Goal: Information Seeking & Learning: Learn about a topic

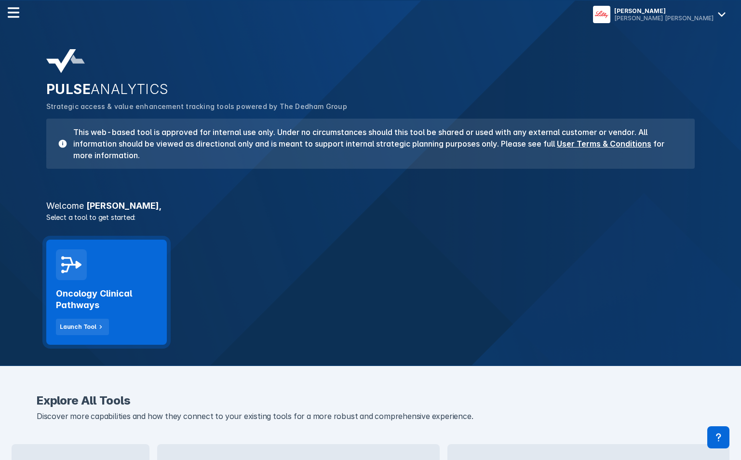
click at [147, 305] on h2 "Oncology Clinical Pathways" at bounding box center [106, 299] width 101 height 23
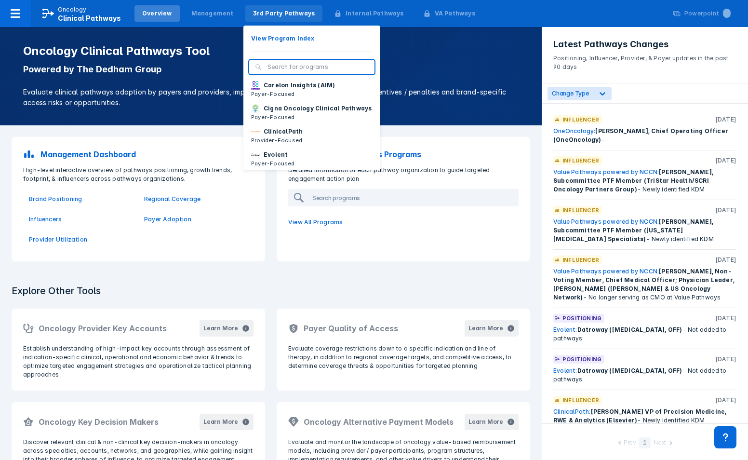
click at [280, 12] on div "3rd Party Pathways" at bounding box center [284, 13] width 62 height 9
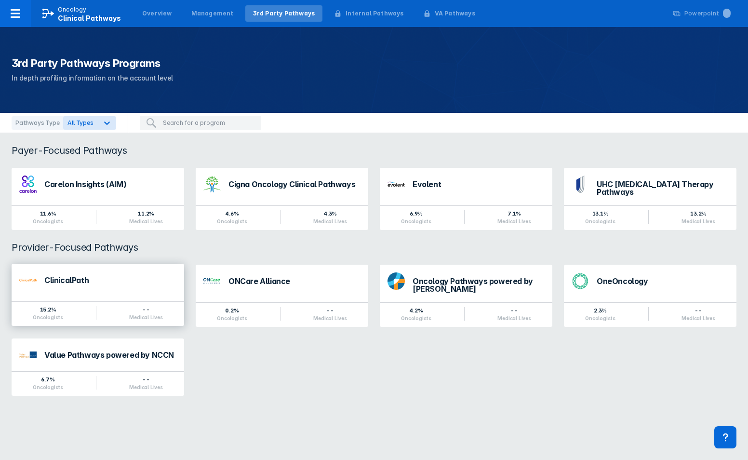
click at [149, 280] on div "ClinicalPath" at bounding box center [110, 282] width 132 height 13
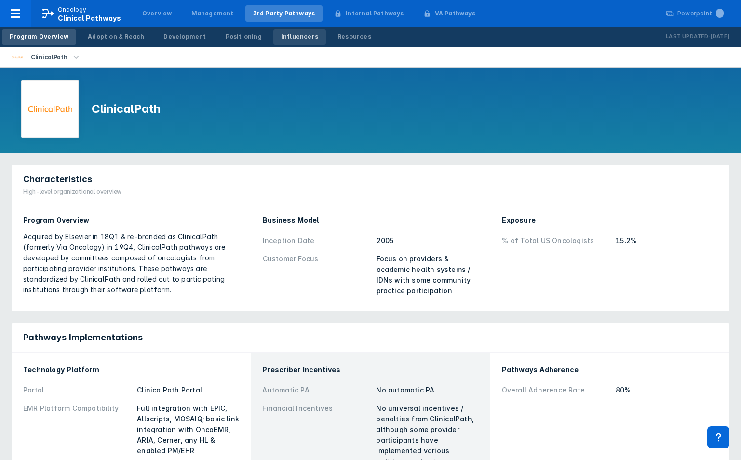
click at [281, 36] on div "Influencers" at bounding box center [299, 36] width 37 height 9
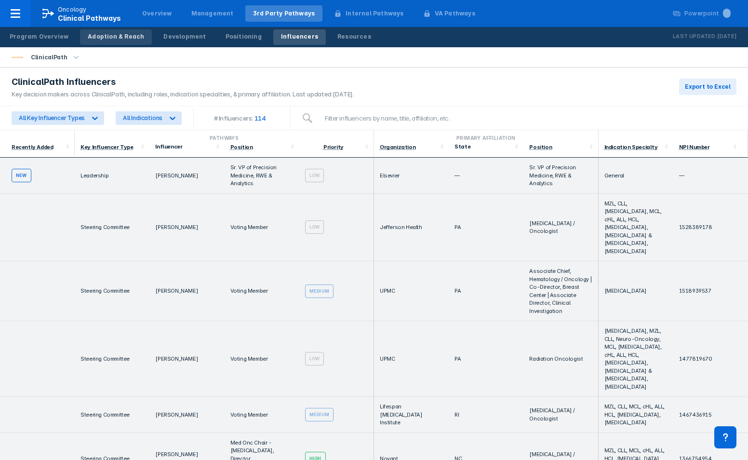
click at [114, 35] on div "Adoption & Reach" at bounding box center [116, 36] width 56 height 9
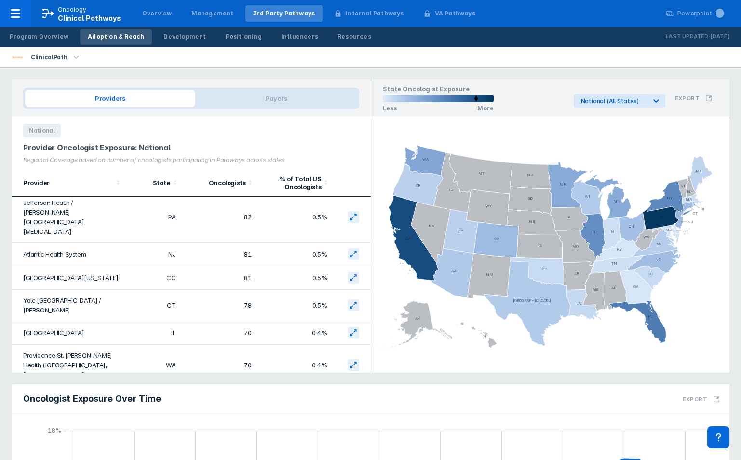
scroll to position [145, 0]
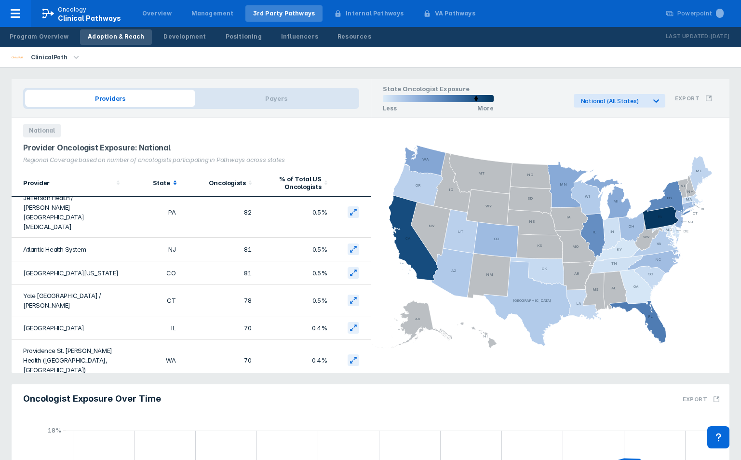
click at [172, 183] on icon at bounding box center [175, 183] width 10 height 10
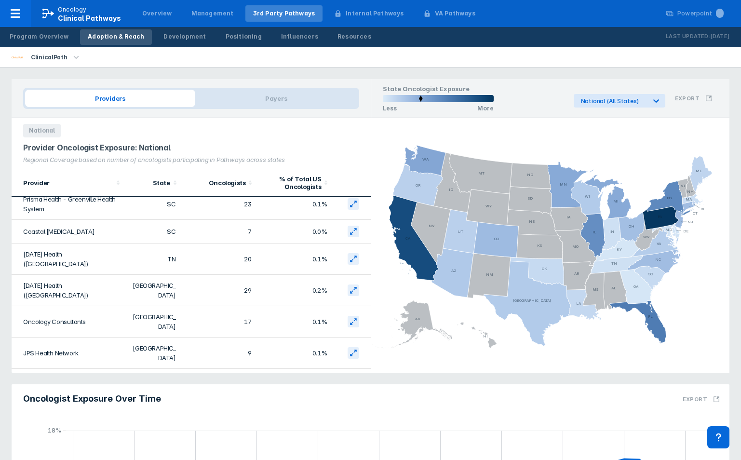
scroll to position [1554, 0]
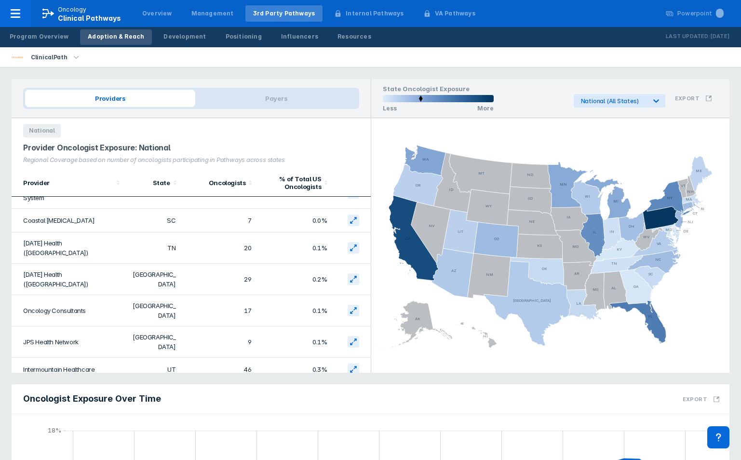
click at [72, 62] on icon "button" at bounding box center [76, 57] width 11 height 11
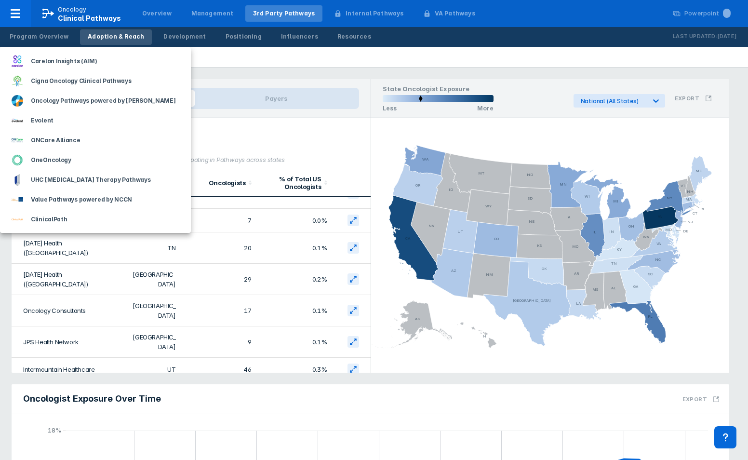
click at [220, 62] on div at bounding box center [374, 230] width 748 height 460
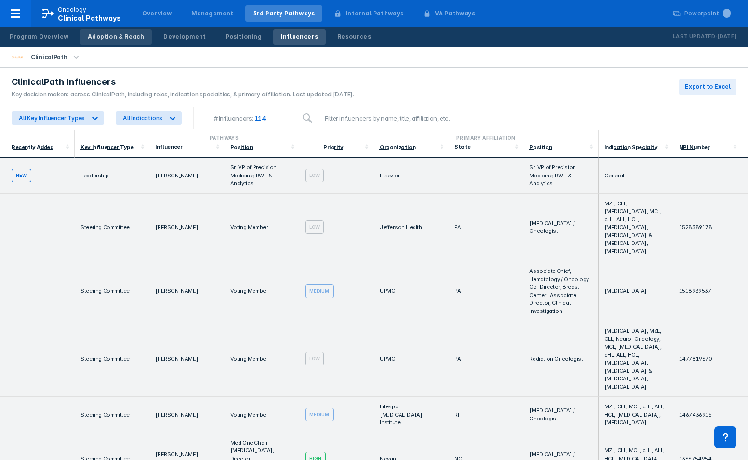
click at [115, 39] on div "Adoption & Reach" at bounding box center [116, 36] width 56 height 9
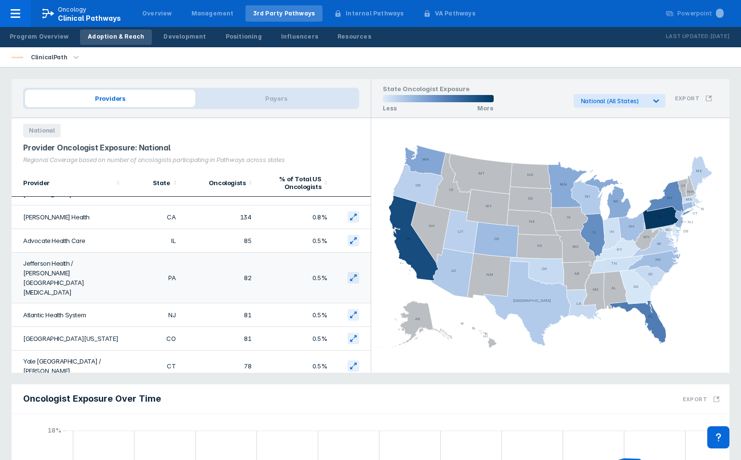
scroll to position [96, 0]
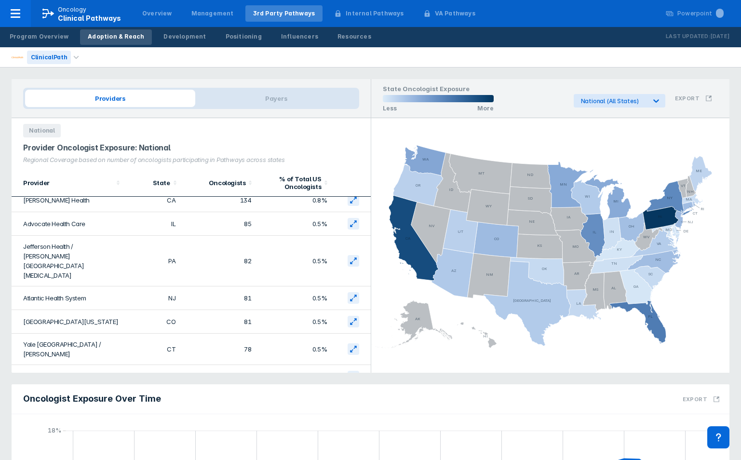
click at [31, 56] on div "ClinicalPath" at bounding box center [49, 57] width 44 height 13
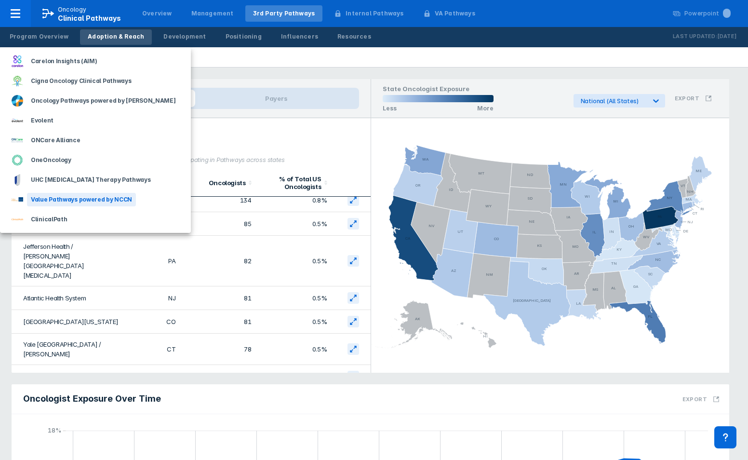
click at [66, 201] on div "Value Pathways powered by NCCN" at bounding box center [81, 199] width 109 height 13
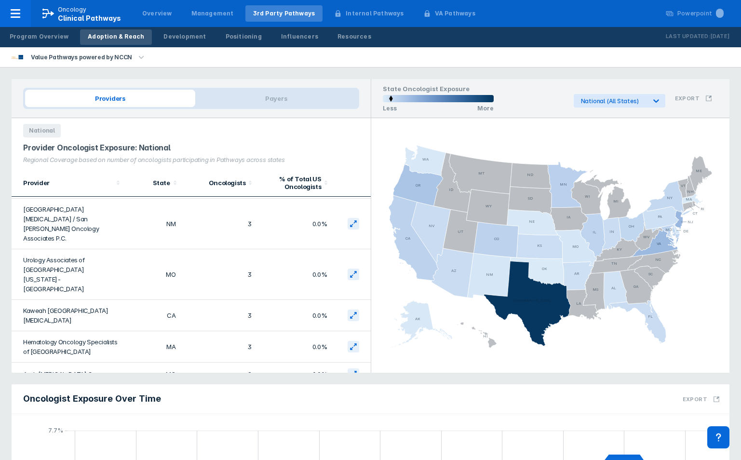
scroll to position [1299, 0]
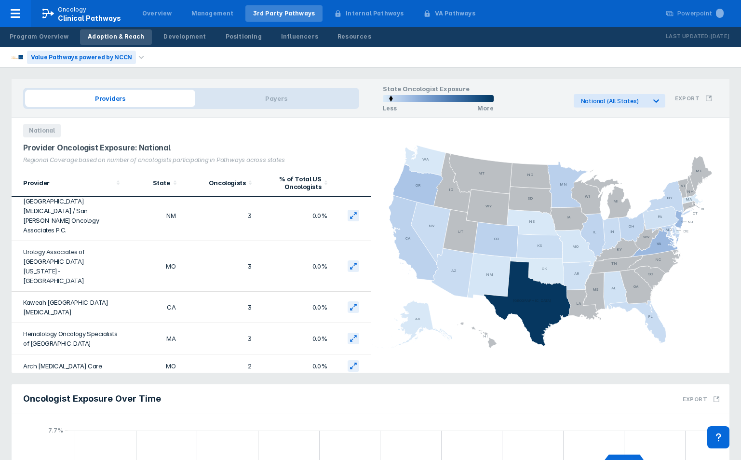
click at [119, 58] on div "Value Pathways powered by NCCN" at bounding box center [81, 57] width 109 height 13
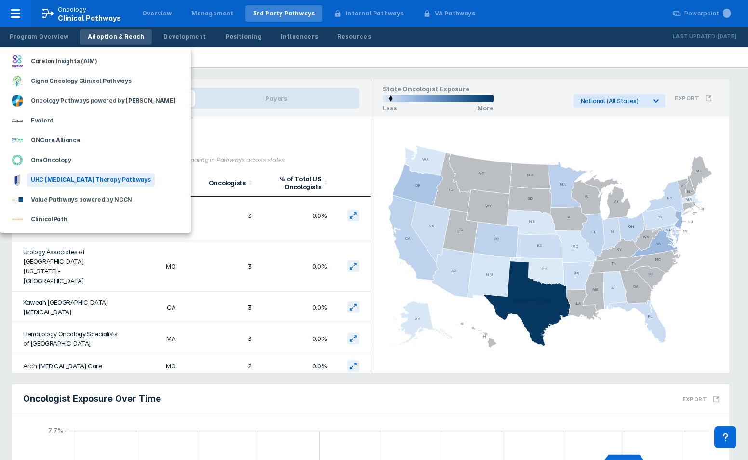
click at [92, 180] on div "UHC Cancer Therapy Pathways" at bounding box center [91, 179] width 128 height 13
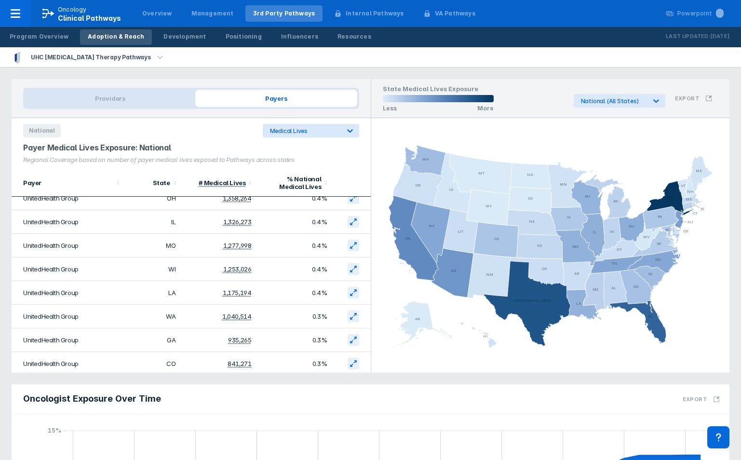
scroll to position [234, 0]
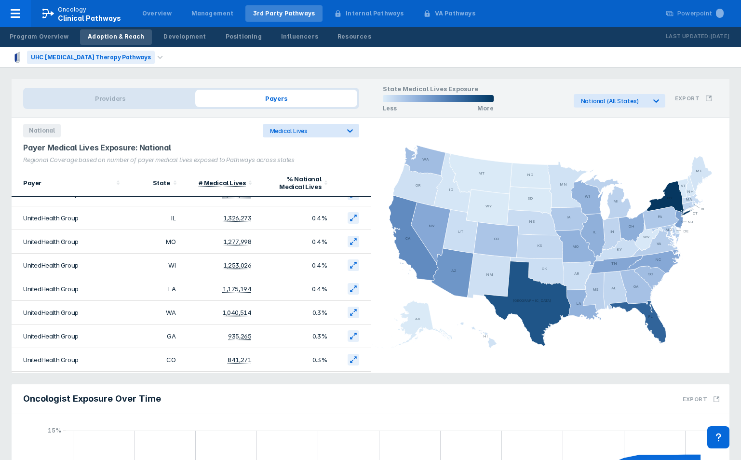
click at [121, 57] on div "UHC Cancer Therapy Pathways" at bounding box center [91, 57] width 128 height 13
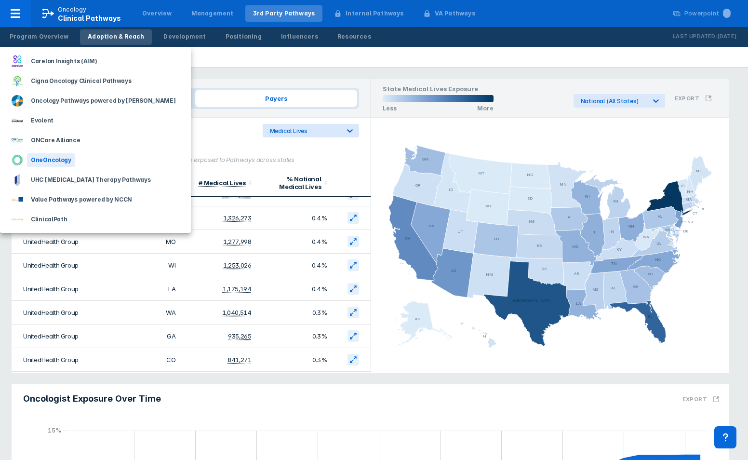
click at [56, 158] on div "OneOncology" at bounding box center [51, 159] width 48 height 13
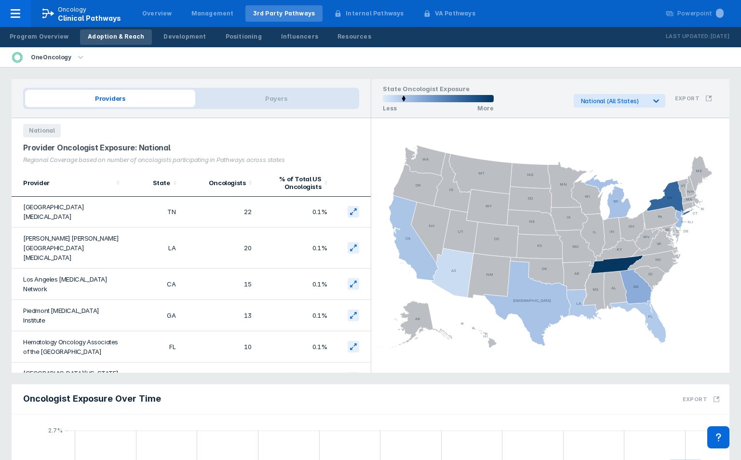
scroll to position [201, 0]
click at [68, 57] on div "OneOncology" at bounding box center [51, 57] width 48 height 13
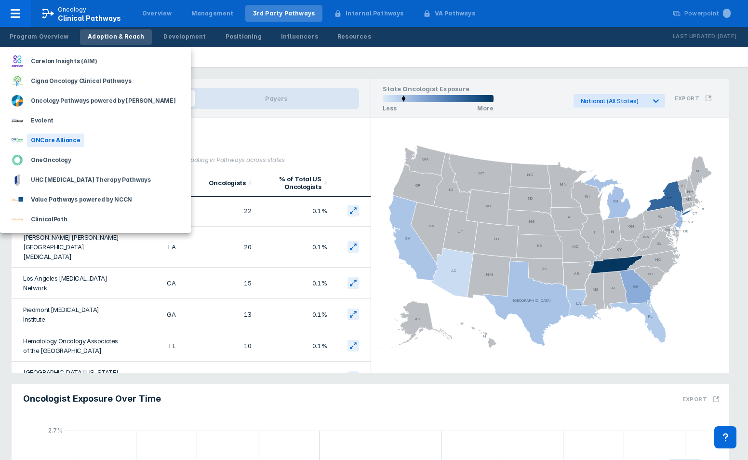
click at [64, 135] on div "ONCare Alliance" at bounding box center [55, 140] width 57 height 13
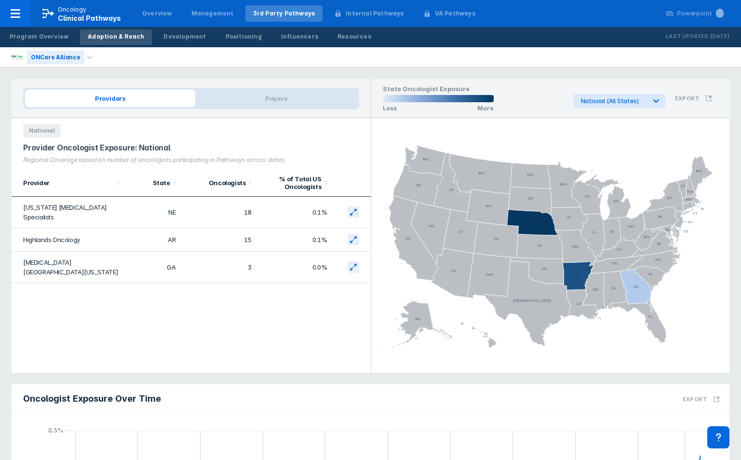
click at [45, 57] on div "ONCare Alliance" at bounding box center [55, 57] width 57 height 13
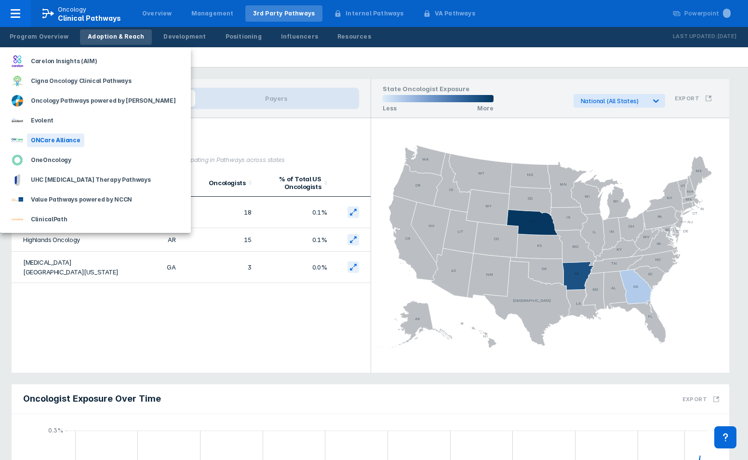
click at [49, 139] on div "ONCare Alliance" at bounding box center [55, 140] width 57 height 13
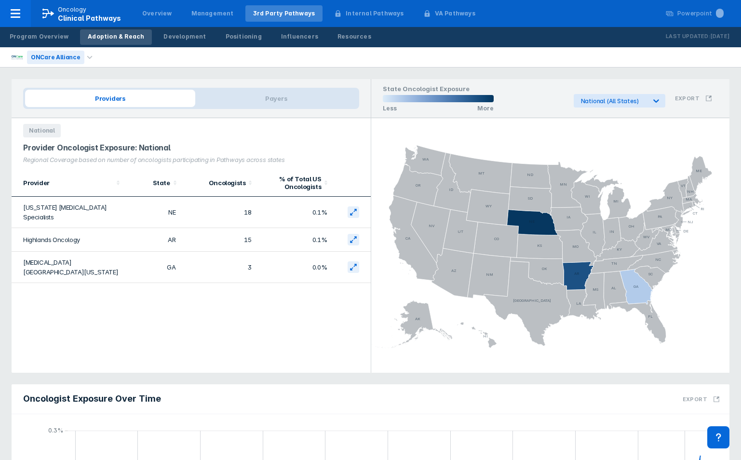
click at [64, 56] on div "ONCare Alliance" at bounding box center [55, 57] width 57 height 13
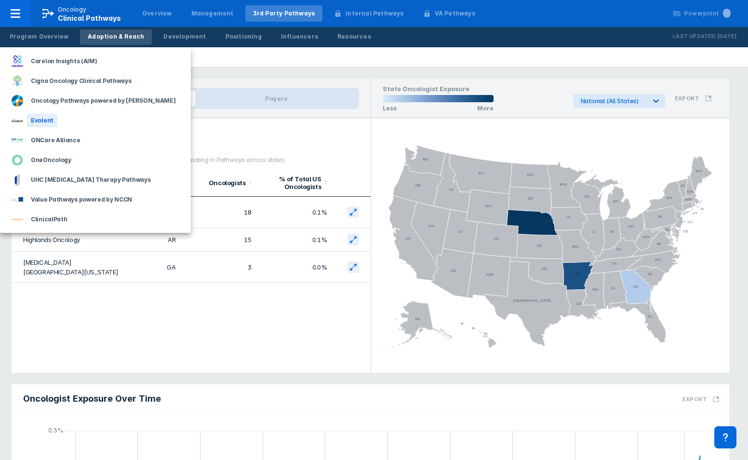
click at [54, 118] on div "Evolent" at bounding box center [42, 120] width 30 height 13
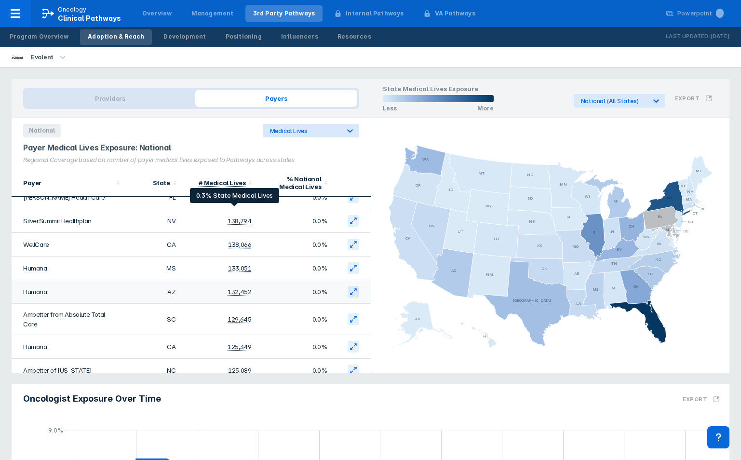
scroll to position [1012, 0]
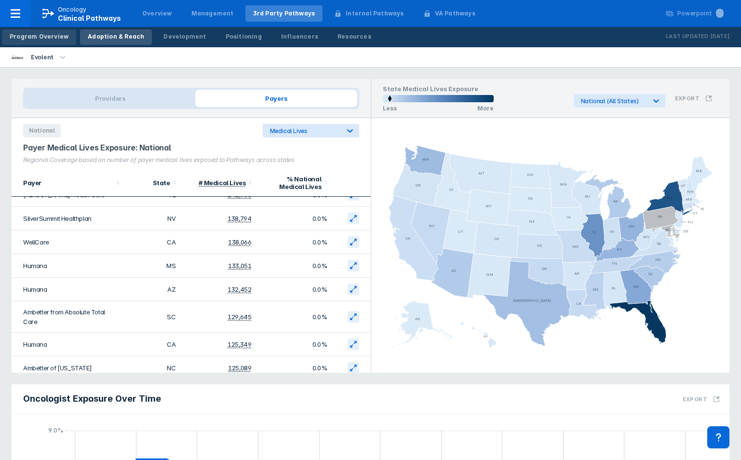
click at [55, 38] on div "Program Overview" at bounding box center [39, 36] width 59 height 9
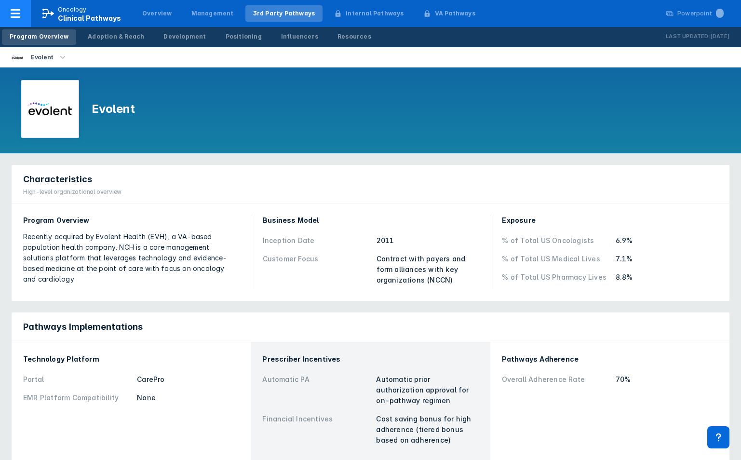
click at [18, 11] on icon at bounding box center [16, 14] width 12 height 12
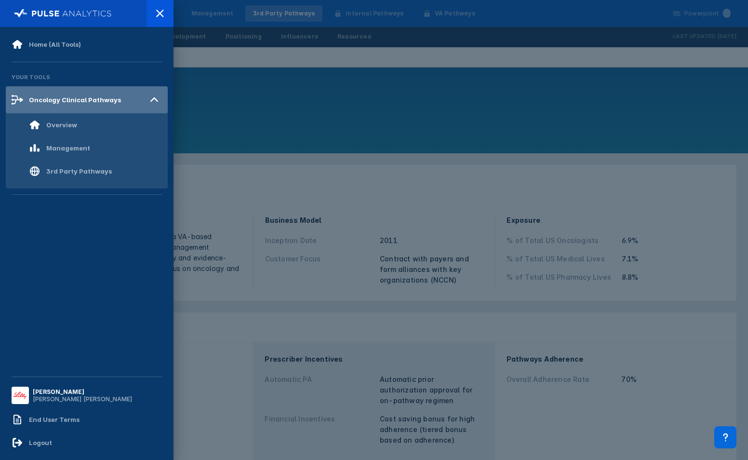
click at [38, 96] on div "Oncology Clinical Pathways" at bounding box center [75, 100] width 92 height 8
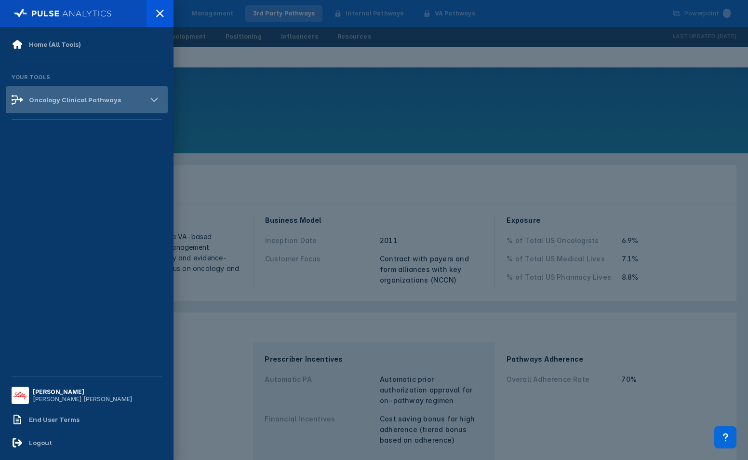
click at [152, 106] on icon at bounding box center [154, 99] width 15 height 15
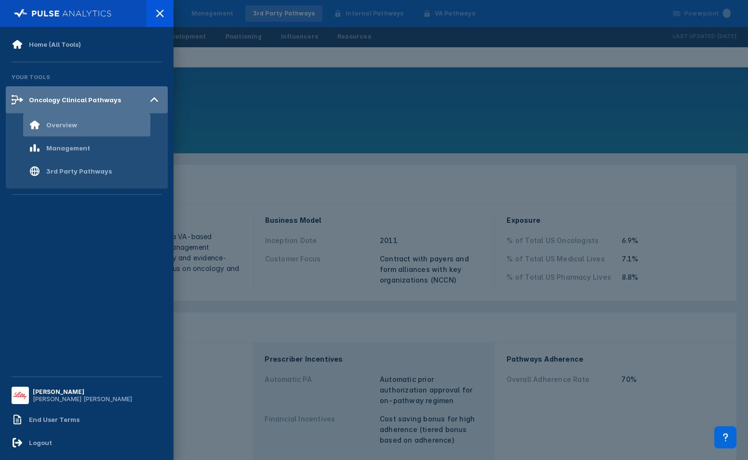
click at [66, 125] on div "Overview" at bounding box center [61, 125] width 31 height 8
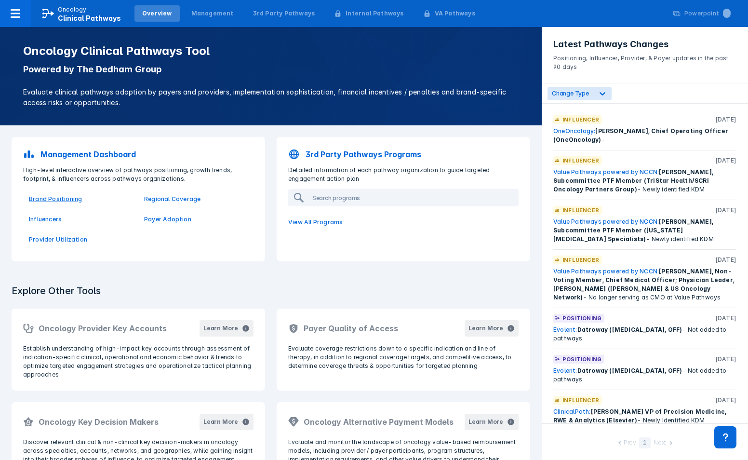
click at [36, 195] on p "Brand Positioning" at bounding box center [81, 199] width 104 height 9
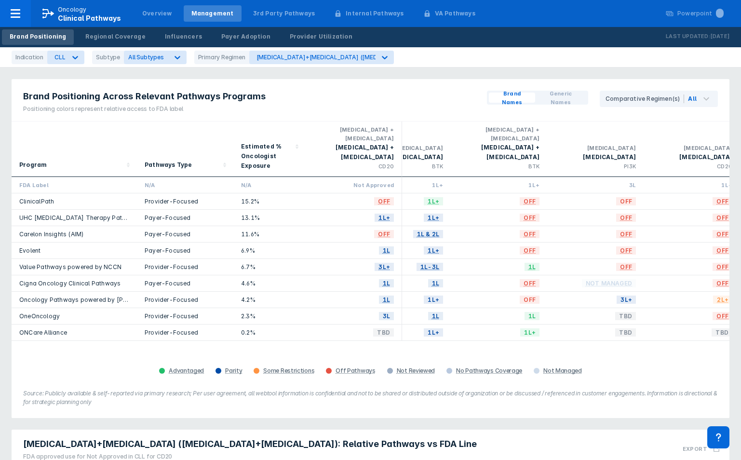
scroll to position [0, 288]
